Goal: Task Accomplishment & Management: Complete application form

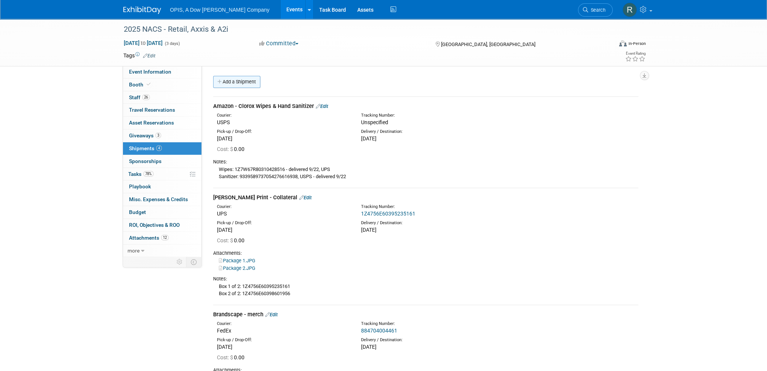
click at [233, 80] on link "Add a Shipment" at bounding box center [236, 82] width 47 height 12
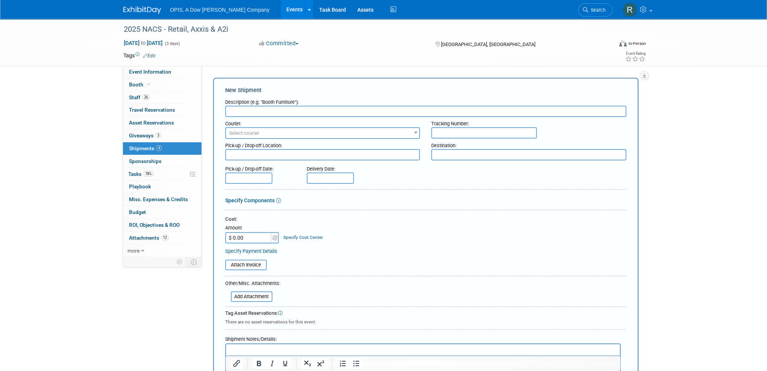
click at [456, 131] on input "text" at bounding box center [484, 132] width 106 height 11
paste input "1Z4756E60396449394"
type input "1Z4756E60396449394"
click at [293, 109] on input "text" at bounding box center [425, 111] width 401 height 11
type input "S"
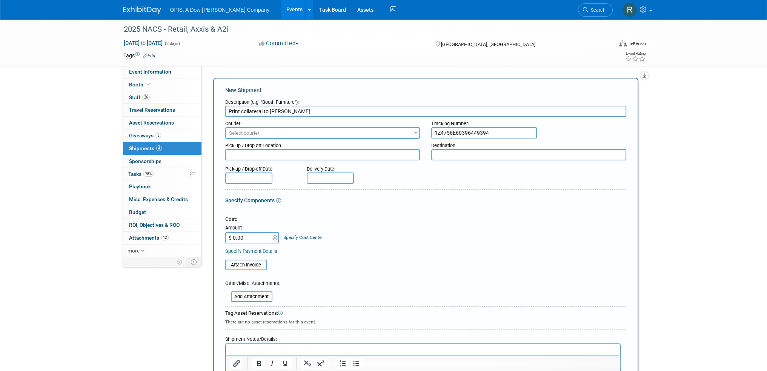
type input "Print collateral to [PERSON_NAME]"
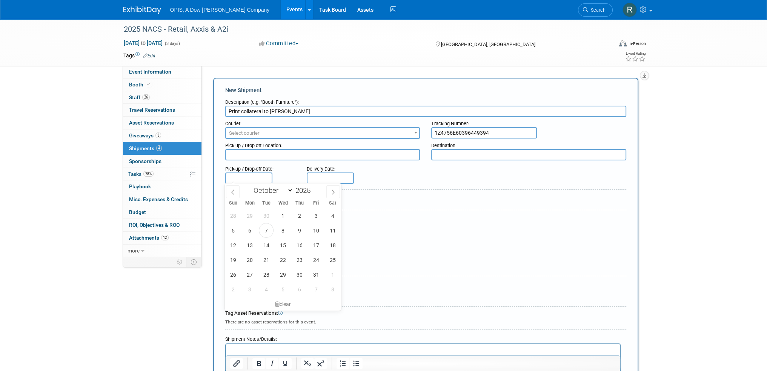
click at [249, 174] on input "text" at bounding box center [248, 178] width 47 height 11
click at [331, 178] on input "text" at bounding box center [330, 178] width 47 height 11
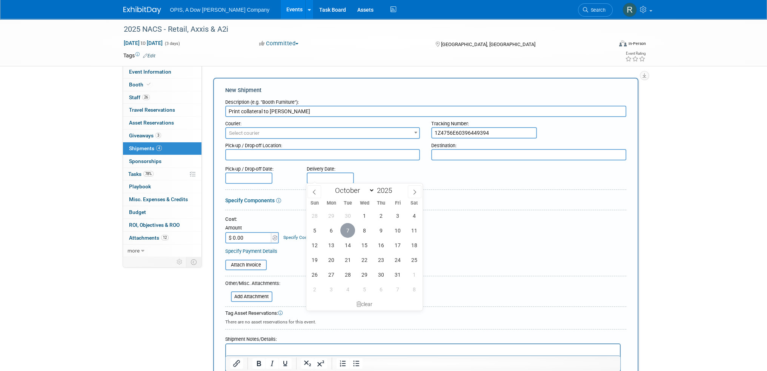
click at [344, 229] on span "7" at bounding box center [347, 230] width 15 height 15
type input "[DATE]"
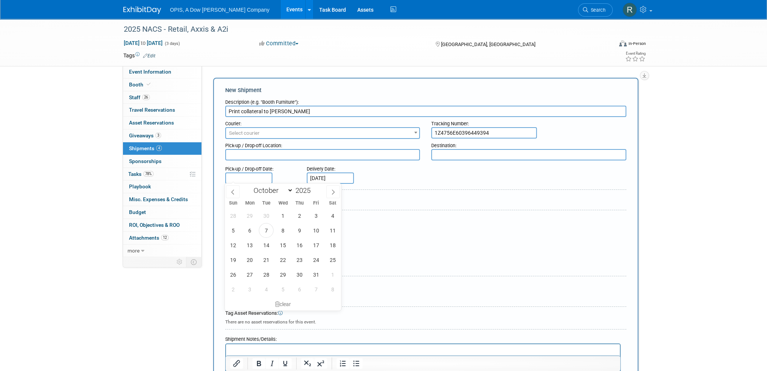
click at [250, 178] on input "text" at bounding box center [248, 178] width 47 height 11
click at [318, 218] on span "3" at bounding box center [316, 215] width 15 height 15
type input "[DATE]"
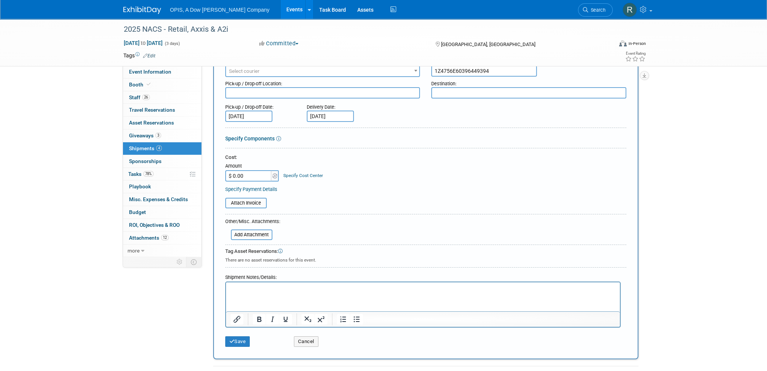
scroll to position [75, 0]
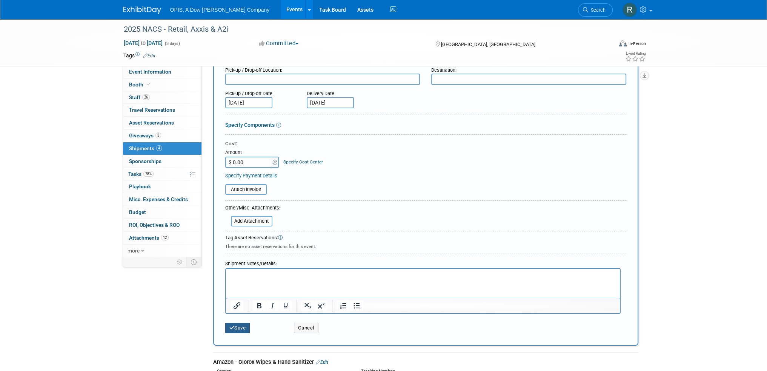
click at [240, 326] on button "Save" at bounding box center [237, 328] width 25 height 11
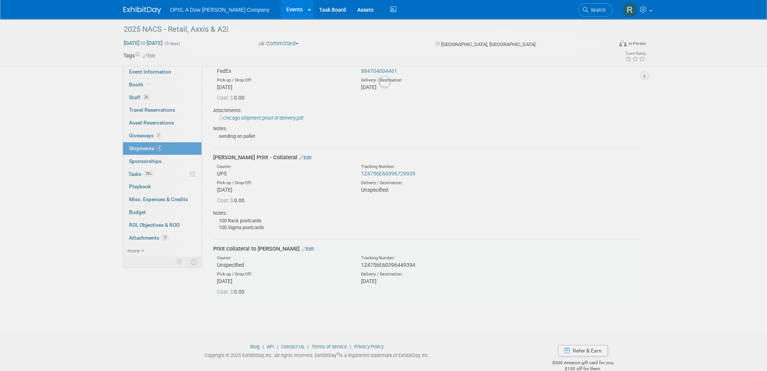
scroll to position [273, 0]
